Goal: Task Accomplishment & Management: Use online tool/utility

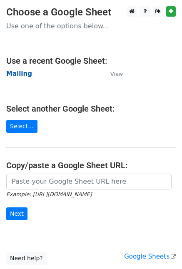
click at [8, 70] on strong "Mailing" at bounding box center [19, 73] width 26 height 7
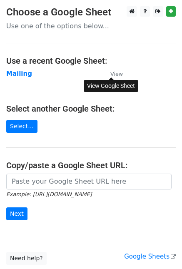
click at [112, 71] on small "View" at bounding box center [116, 74] width 12 height 6
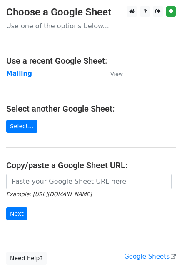
click at [18, 69] on td "Mailing" at bounding box center [54, 74] width 96 height 10
click at [22, 76] on strong "Mailing" at bounding box center [19, 73] width 26 height 7
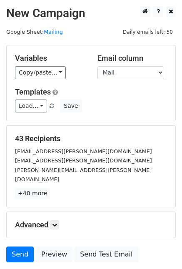
click at [75, 64] on div "Variables Copy/paste... {{İsim}} {{Soyisim}} {{Mail}}" at bounding box center [50, 66] width 82 height 25
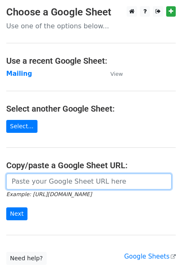
click at [45, 177] on input "url" at bounding box center [88, 182] width 165 height 16
paste input "[URL][DOMAIN_NAME]"
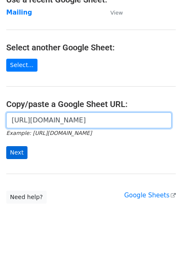
type input "[URL][DOMAIN_NAME]"
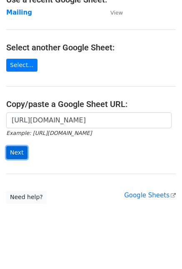
click at [23, 154] on input "Next" at bounding box center [16, 152] width 21 height 13
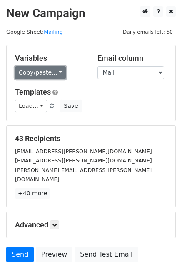
click at [43, 78] on link "Copy/paste..." at bounding box center [40, 72] width 51 height 13
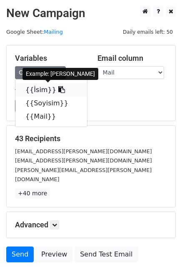
click at [42, 87] on link "{{İsim}}" at bounding box center [51, 89] width 72 height 13
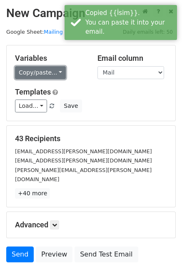
click at [54, 71] on link "Copy/paste..." at bounding box center [40, 72] width 51 height 13
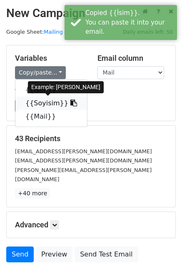
click at [44, 102] on link "{{Soyisim}}" at bounding box center [51, 103] width 72 height 13
